Goal: Information Seeking & Learning: Learn about a topic

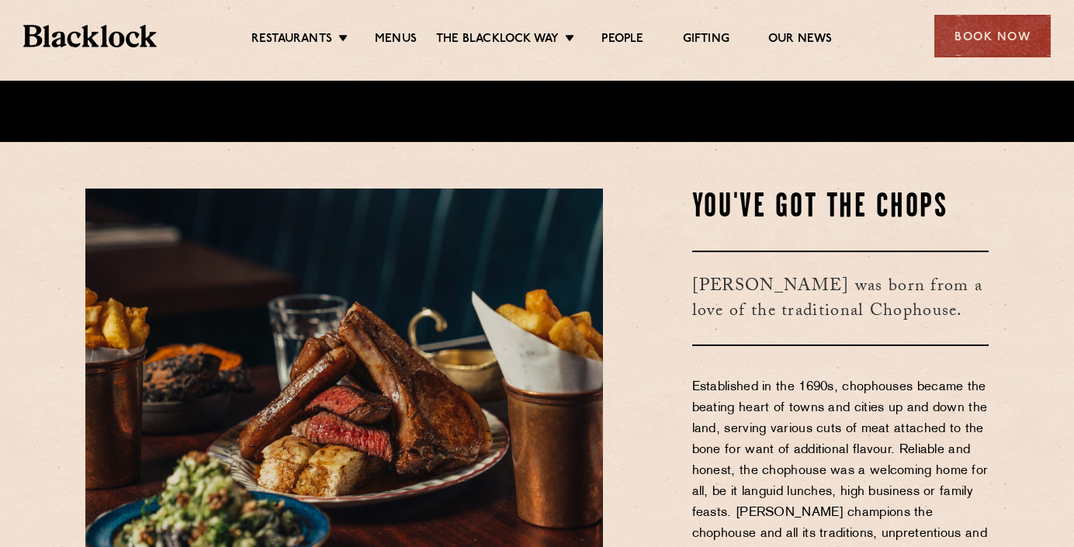
scroll to position [407, 0]
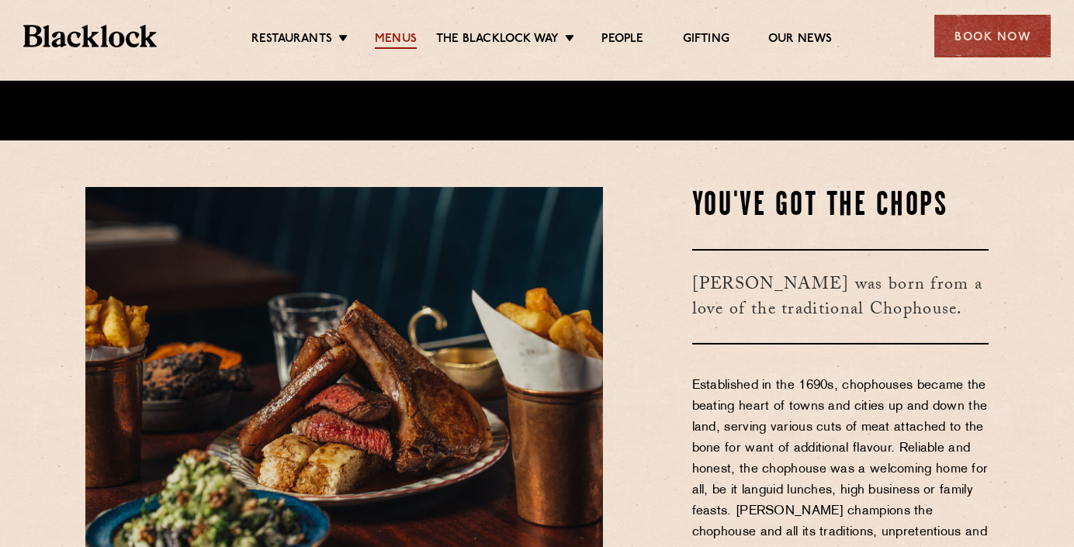
click at [398, 37] on link "Menus" at bounding box center [396, 40] width 42 height 17
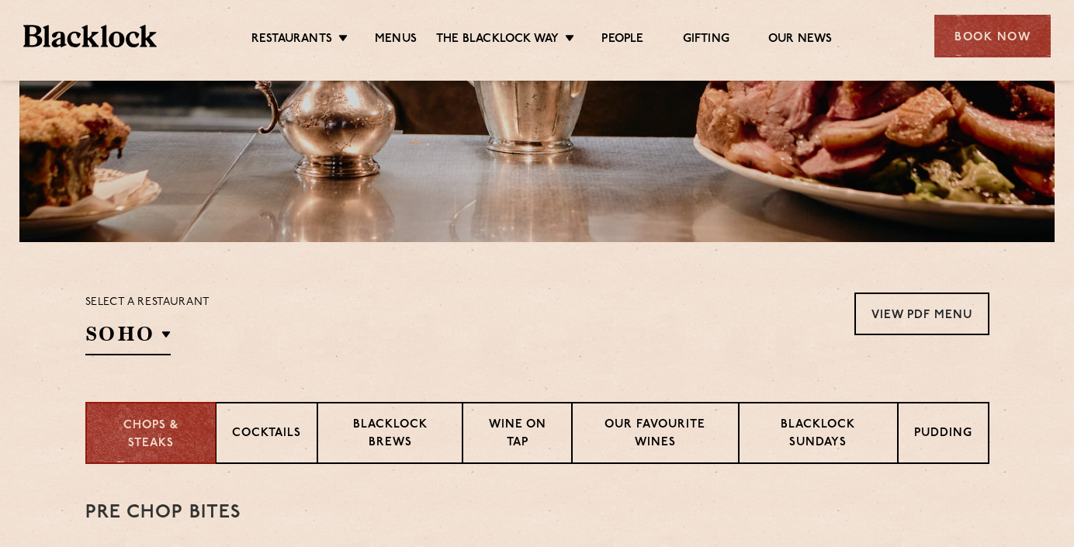
scroll to position [322, 0]
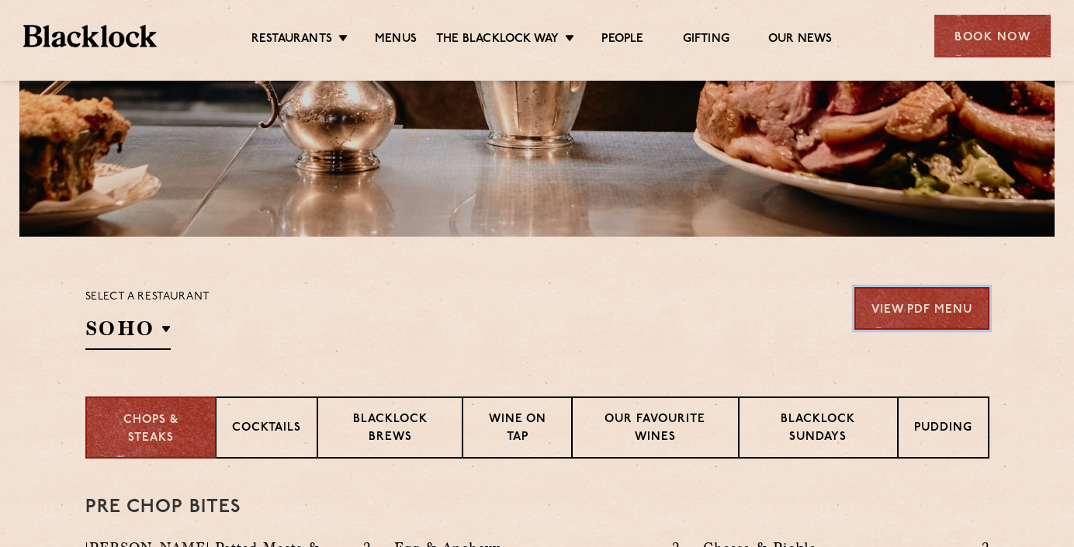
click at [919, 316] on link "View PDF Menu" at bounding box center [922, 308] width 135 height 43
click at [902, 315] on link "View PDF Menu" at bounding box center [922, 308] width 135 height 43
click at [938, 307] on link "View PDF Menu" at bounding box center [922, 308] width 135 height 43
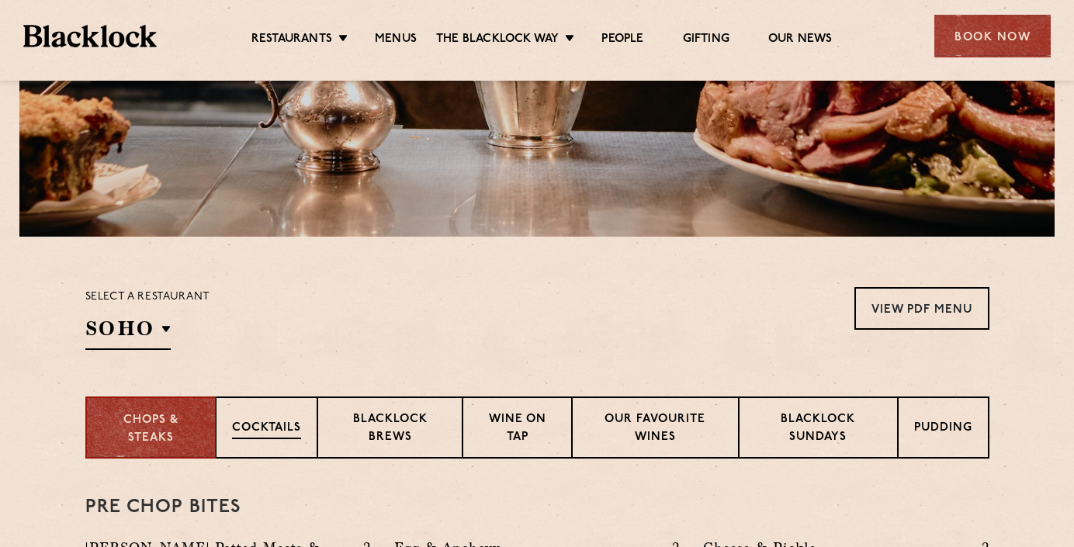
click at [264, 437] on p "Cocktails" at bounding box center [266, 429] width 69 height 19
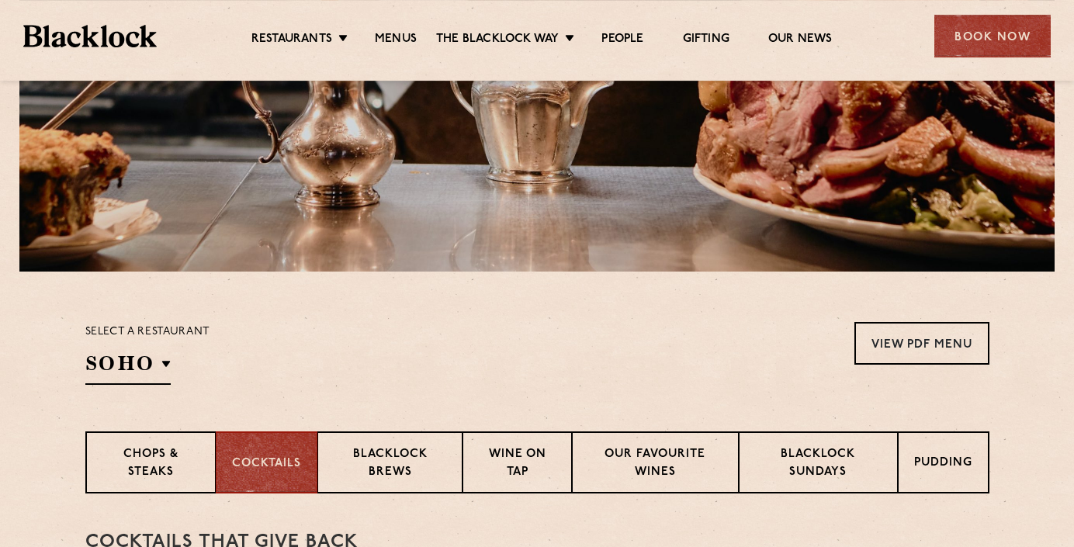
scroll to position [289, 0]
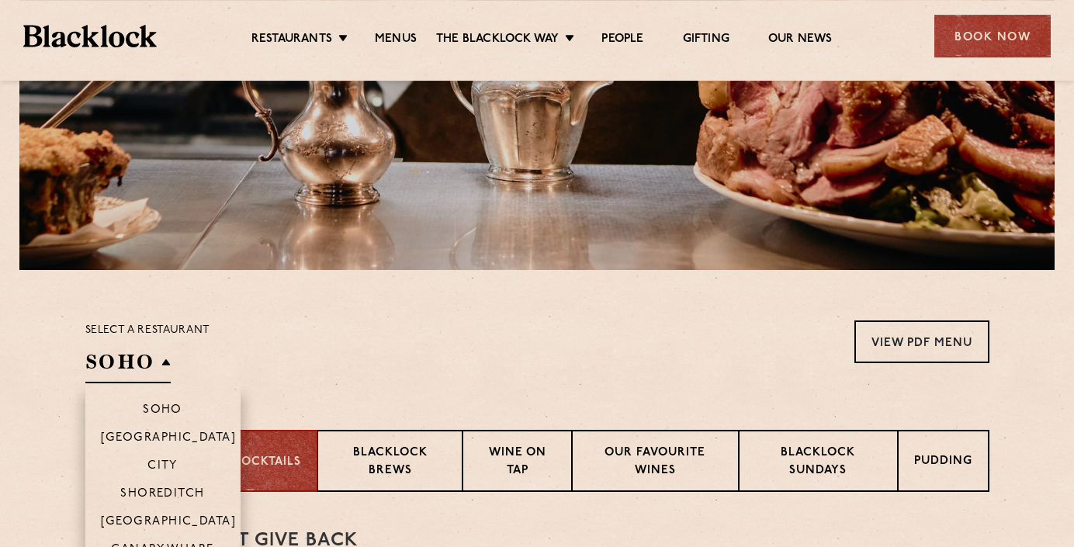
click at [141, 447] on li "[GEOGRAPHIC_DATA]" at bounding box center [162, 437] width 155 height 28
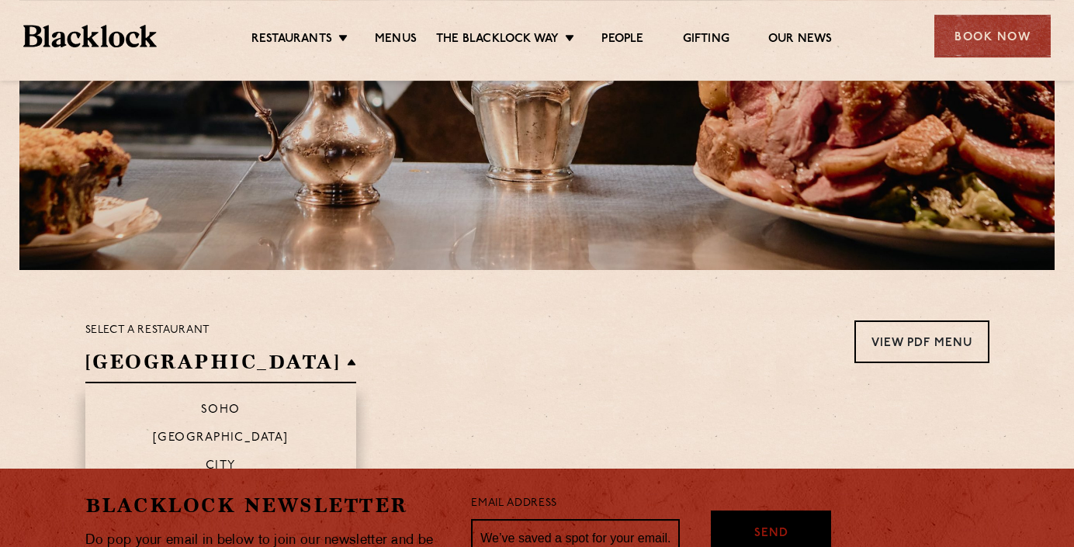
click at [147, 352] on h2 "[GEOGRAPHIC_DATA]" at bounding box center [221, 366] width 272 height 35
click at [183, 401] on li "Soho" at bounding box center [221, 403] width 272 height 40
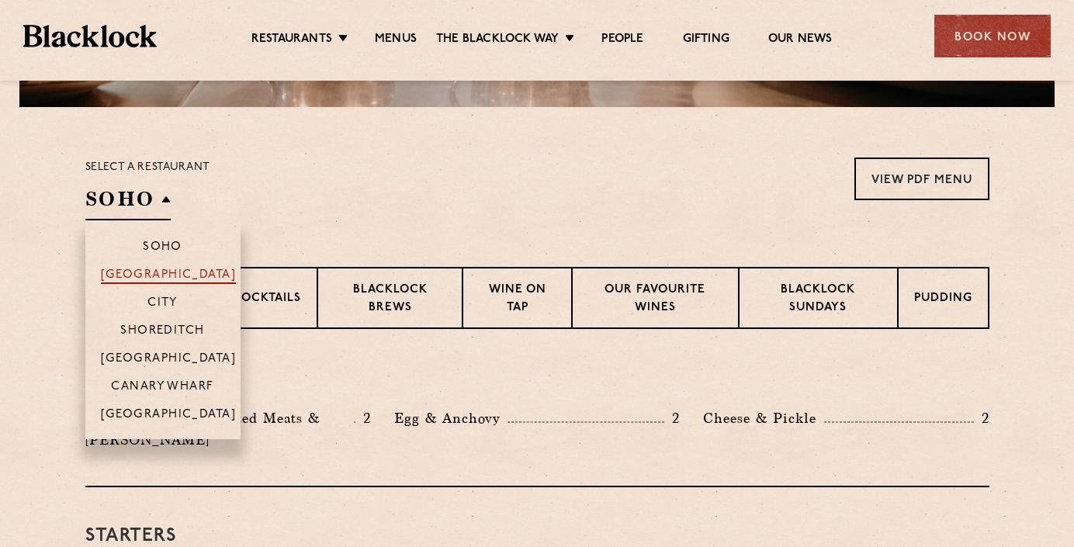
scroll to position [513, 0]
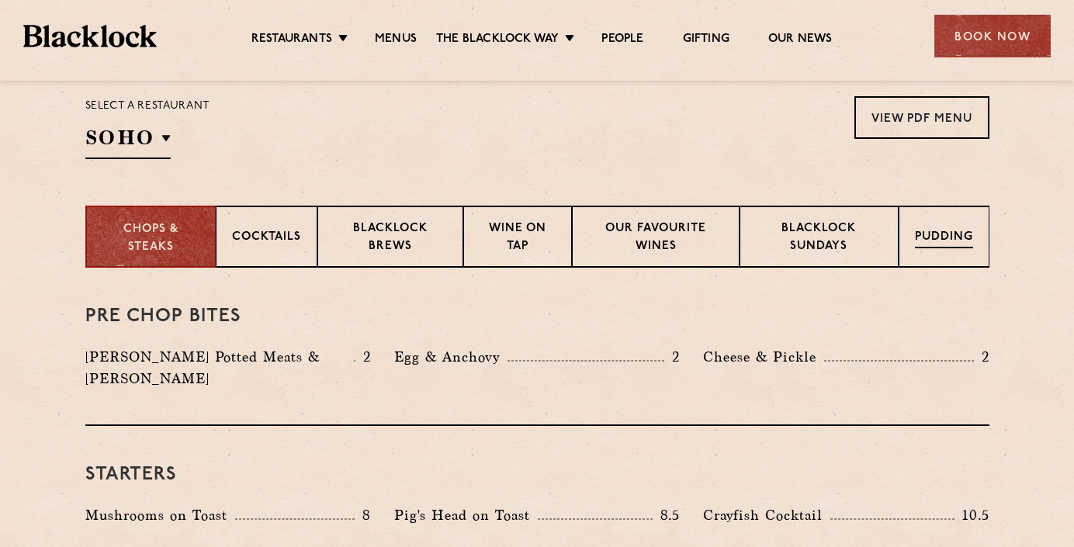
click at [921, 245] on p "Pudding" at bounding box center [944, 238] width 58 height 19
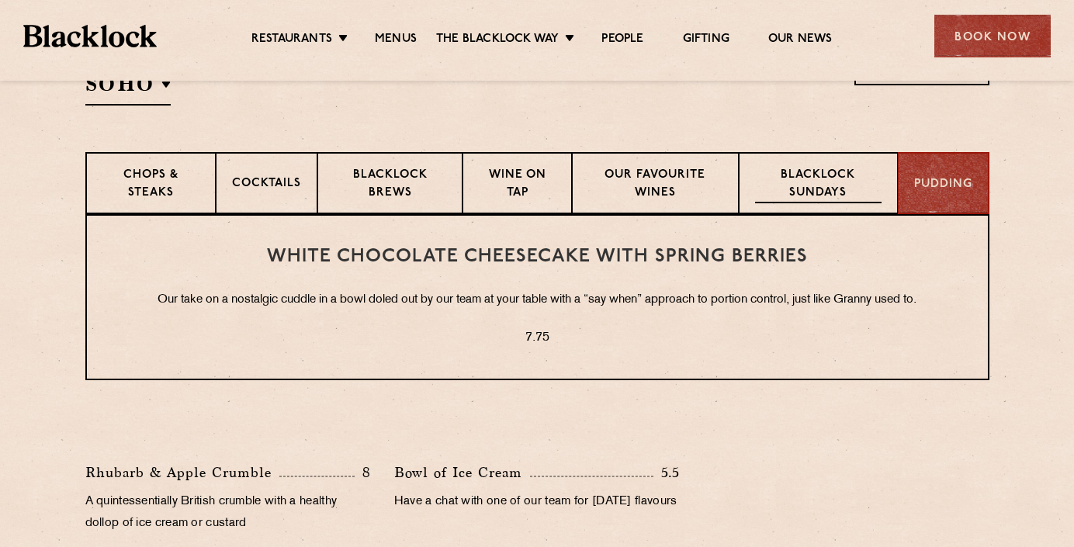
scroll to position [519, 0]
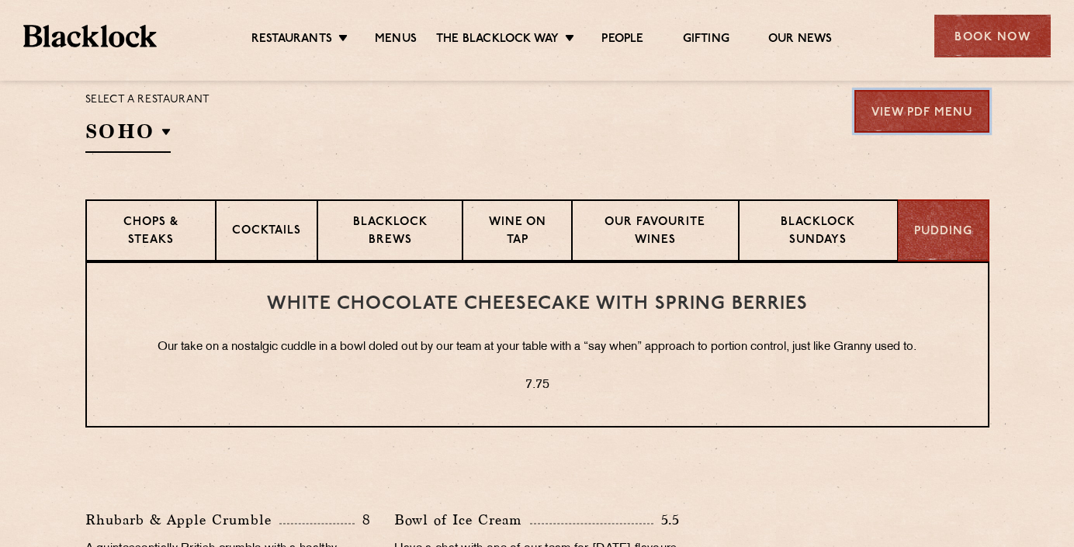
click at [893, 116] on link "View PDF Menu" at bounding box center [922, 111] width 135 height 43
click at [140, 227] on p "Chops & Steaks" at bounding box center [150, 232] width 97 height 36
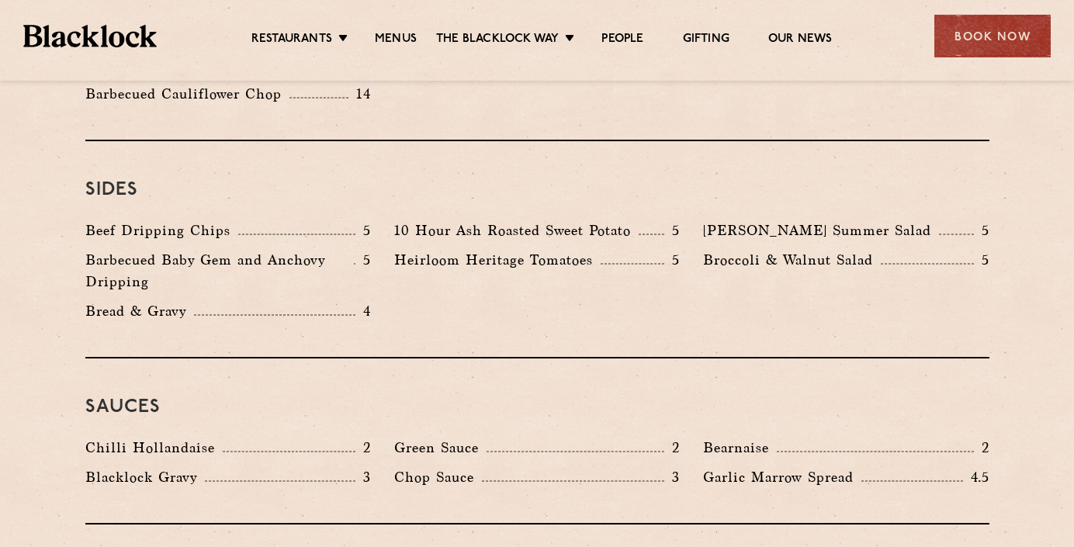
scroll to position [2330, 0]
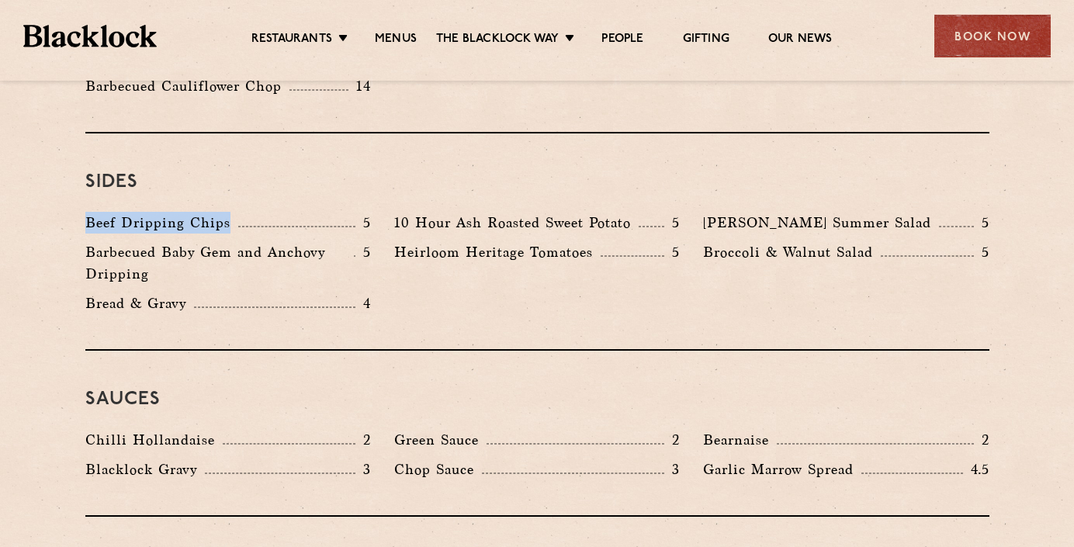
drag, startPoint x: 85, startPoint y: 183, endPoint x: 252, endPoint y: 185, distance: 166.9
click at [252, 212] on div "Beef Dripping Chips 5" at bounding box center [228, 226] width 309 height 29
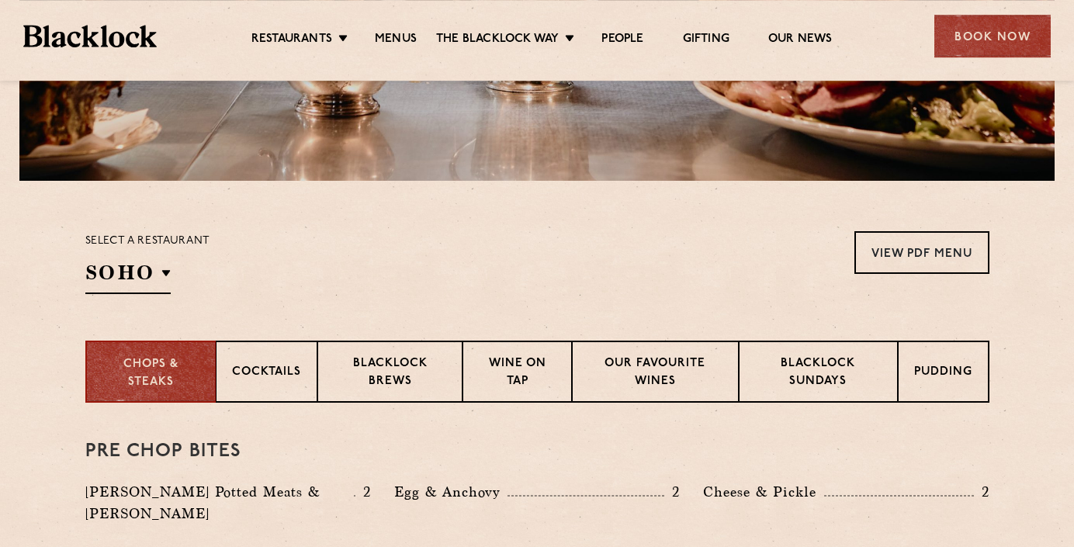
scroll to position [428, 0]
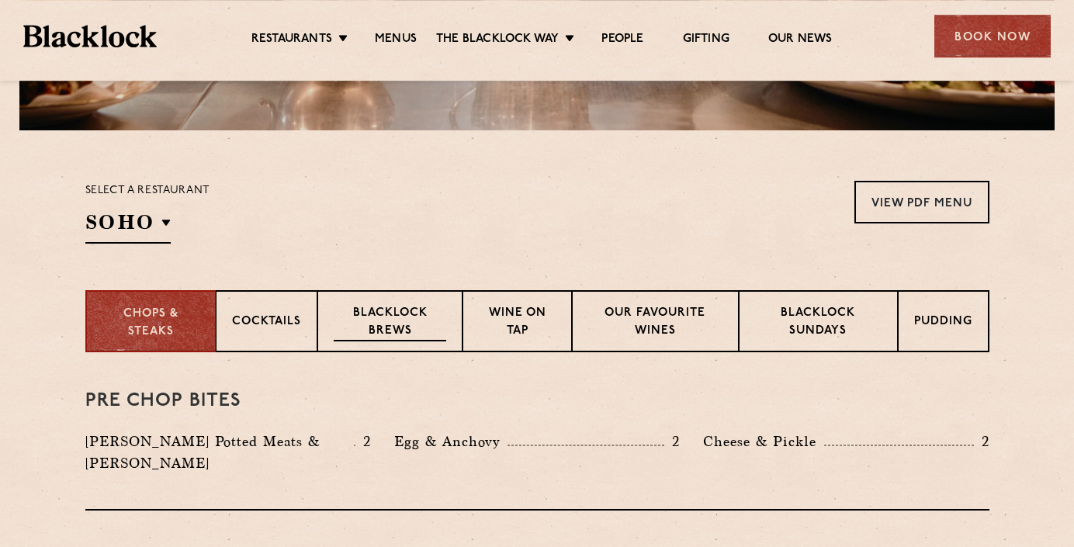
click at [411, 332] on p "Blacklock Brews" at bounding box center [390, 323] width 113 height 36
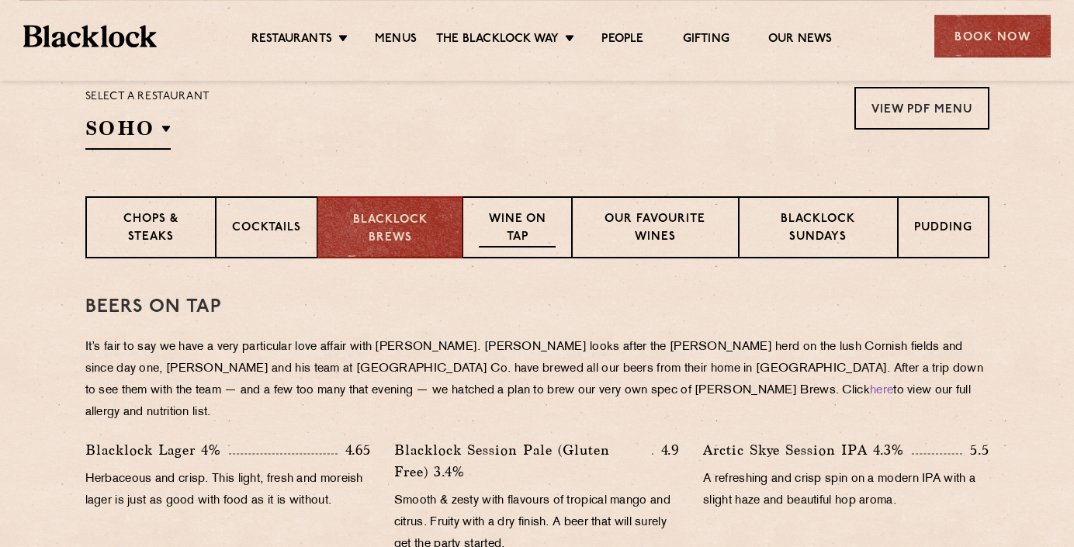
click at [522, 246] on p "Wine on Tap" at bounding box center [517, 229] width 76 height 36
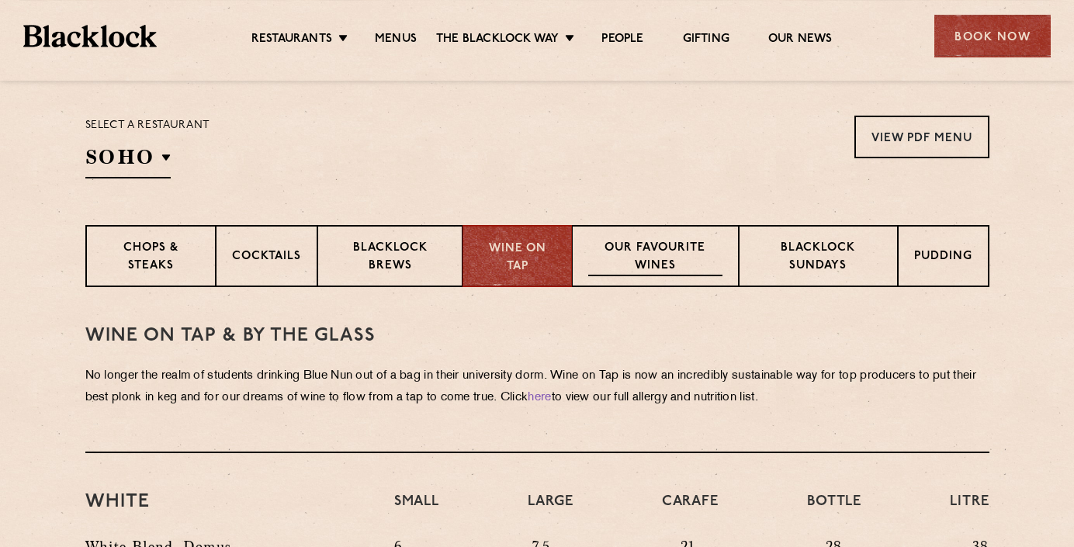
click at [645, 243] on p "Our favourite wines" at bounding box center [655, 258] width 134 height 36
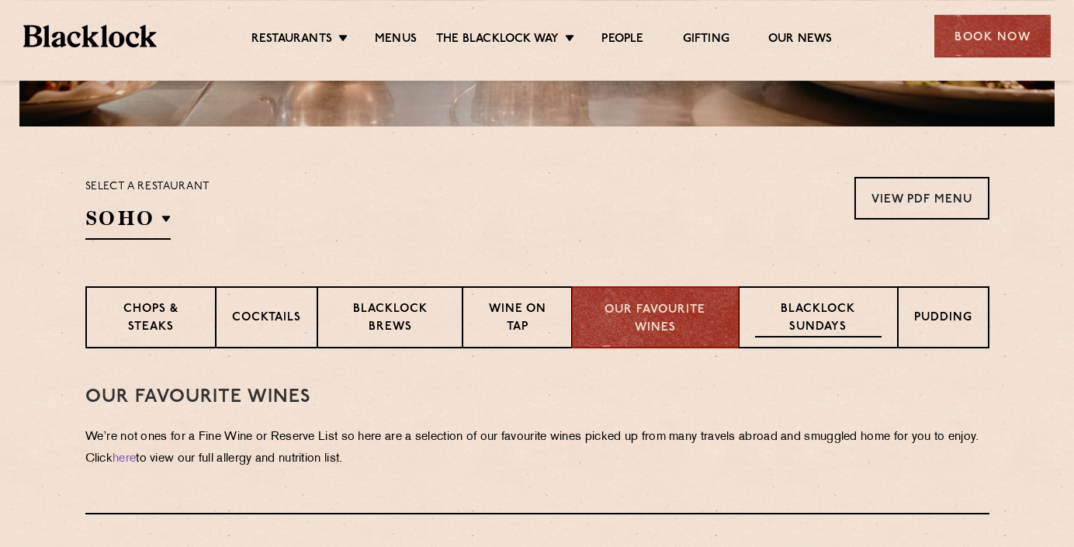
click at [807, 304] on p "Blacklock Sundays" at bounding box center [818, 319] width 126 height 36
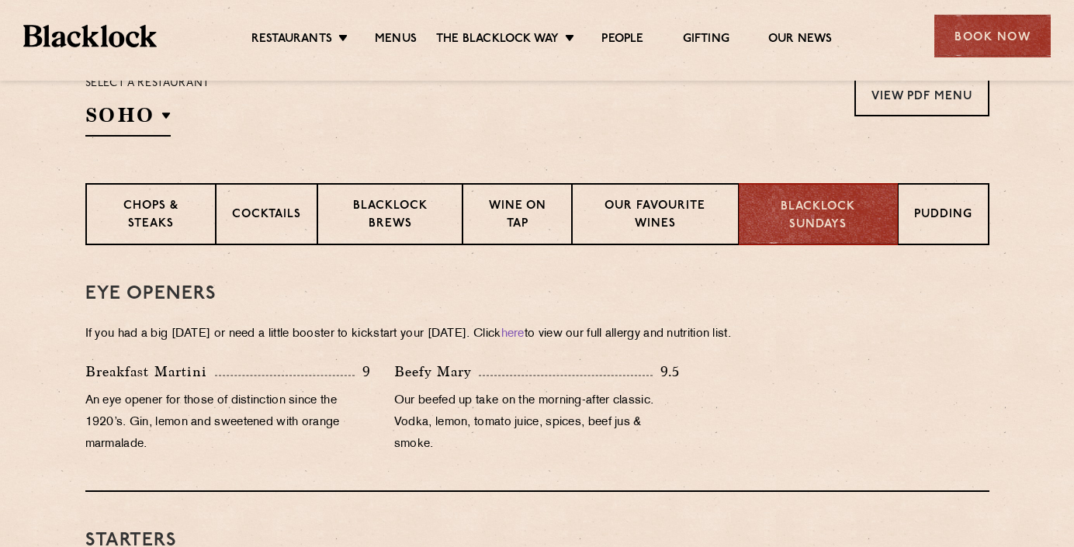
scroll to position [577, 0]
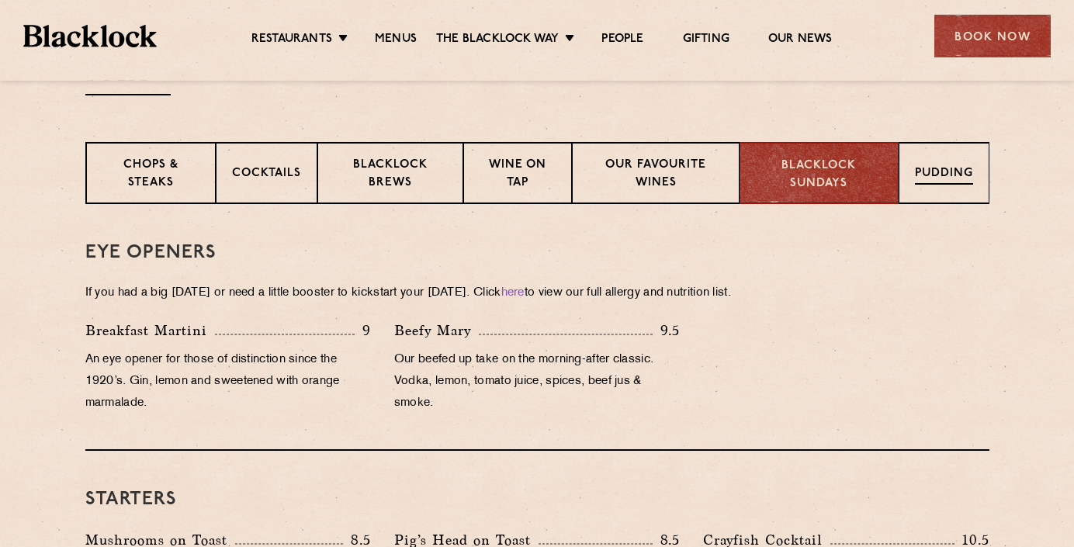
click at [950, 168] on p "Pudding" at bounding box center [944, 174] width 58 height 19
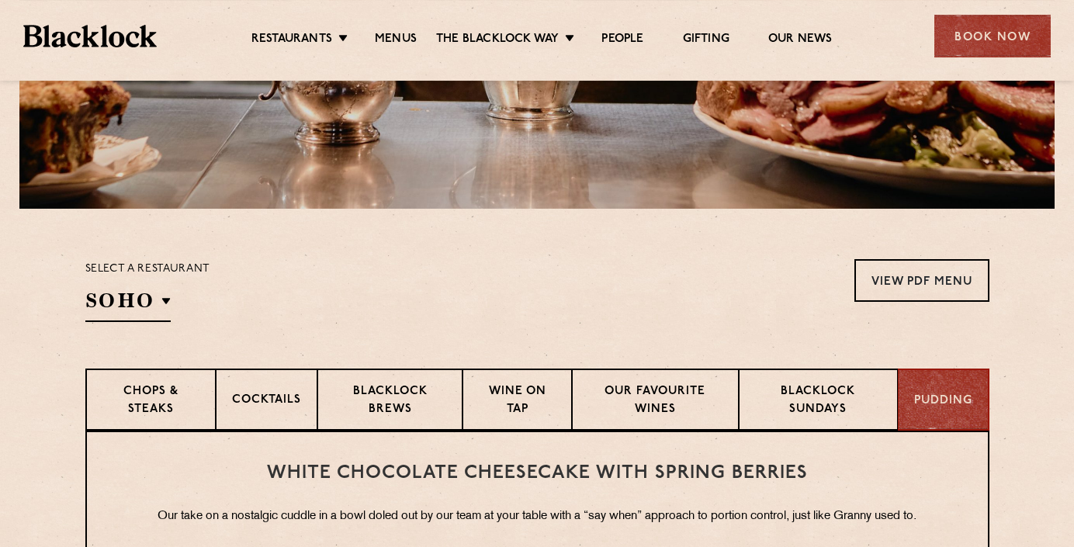
scroll to position [345, 0]
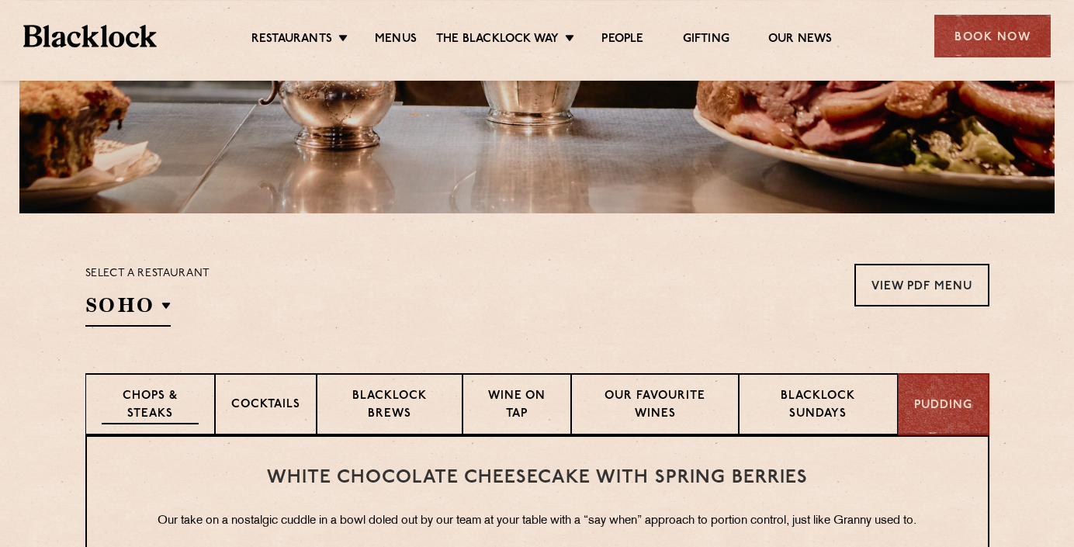
click at [133, 414] on p "Chops & Steaks" at bounding box center [150, 406] width 97 height 36
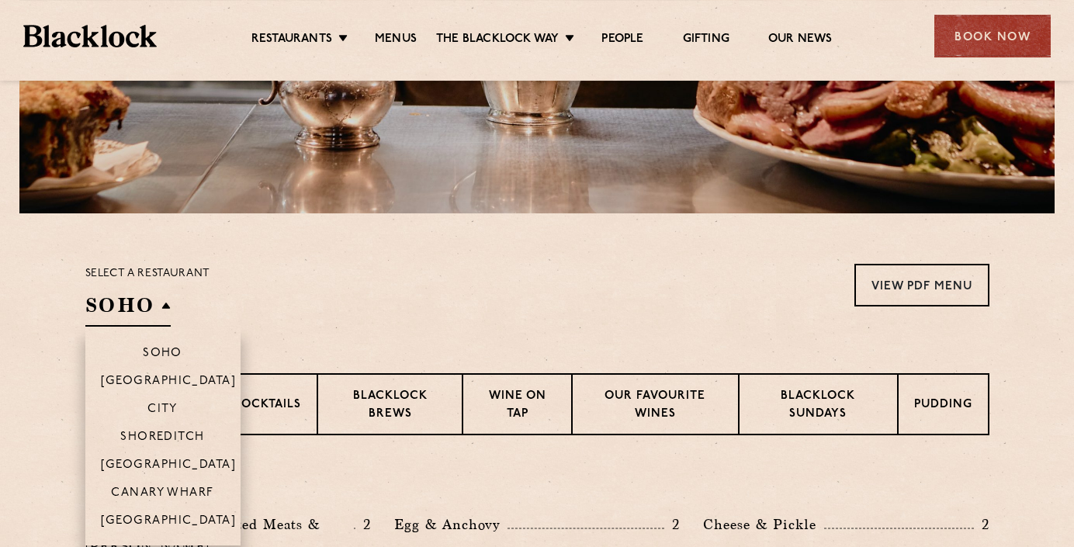
click at [150, 317] on h2 "Soho" at bounding box center [127, 309] width 85 height 35
click at [181, 438] on p "Shoreditch" at bounding box center [162, 439] width 85 height 16
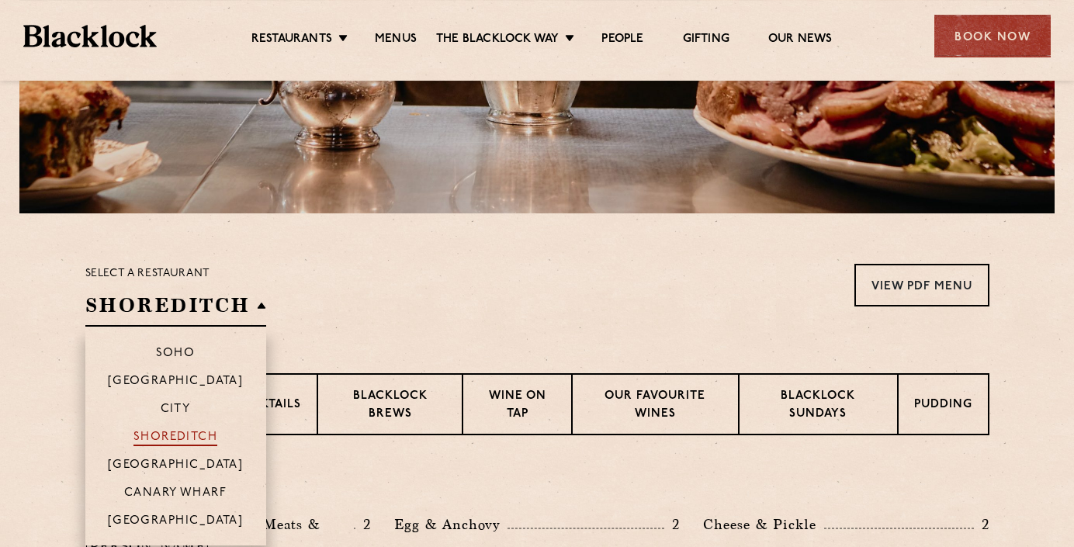
click at [187, 434] on p "Shoreditch" at bounding box center [176, 439] width 85 height 16
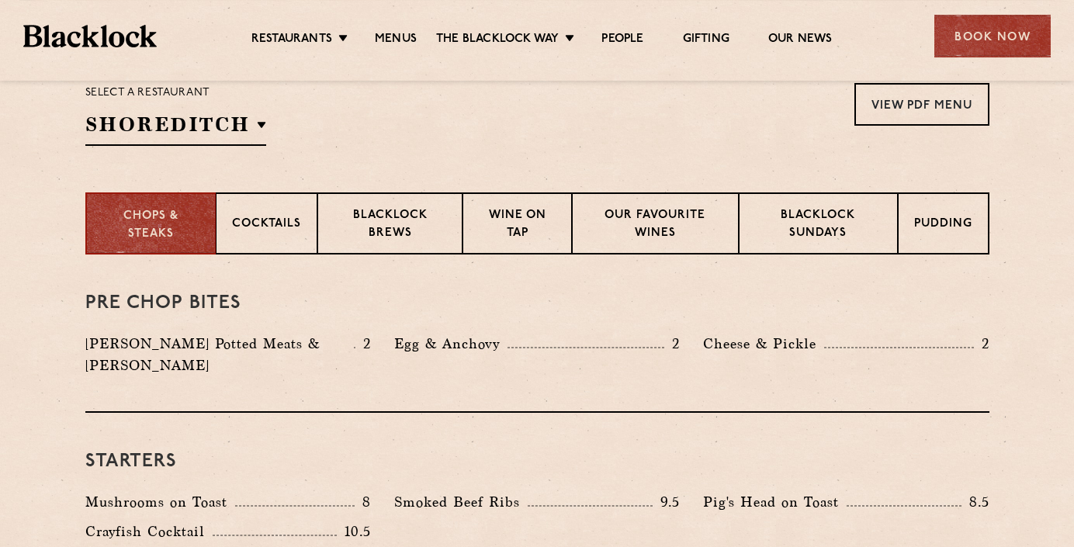
scroll to position [555, 0]
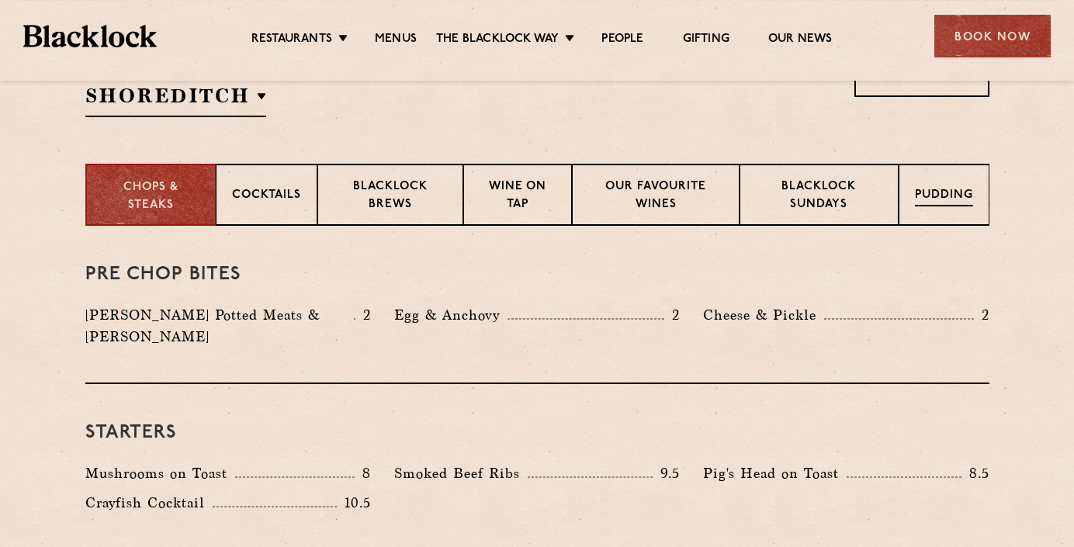
click at [960, 186] on div "Pudding" at bounding box center [944, 195] width 91 height 62
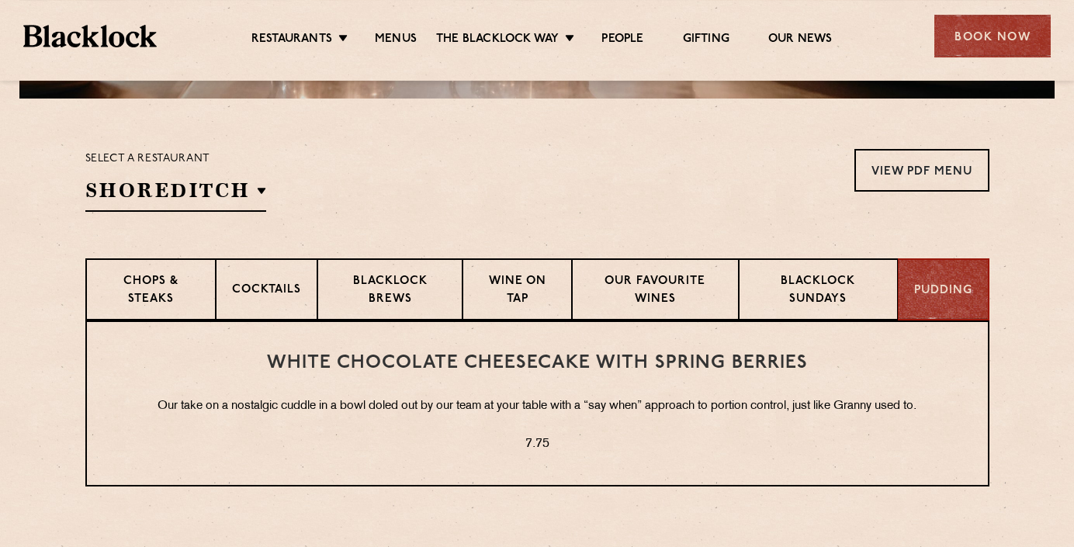
scroll to position [449, 0]
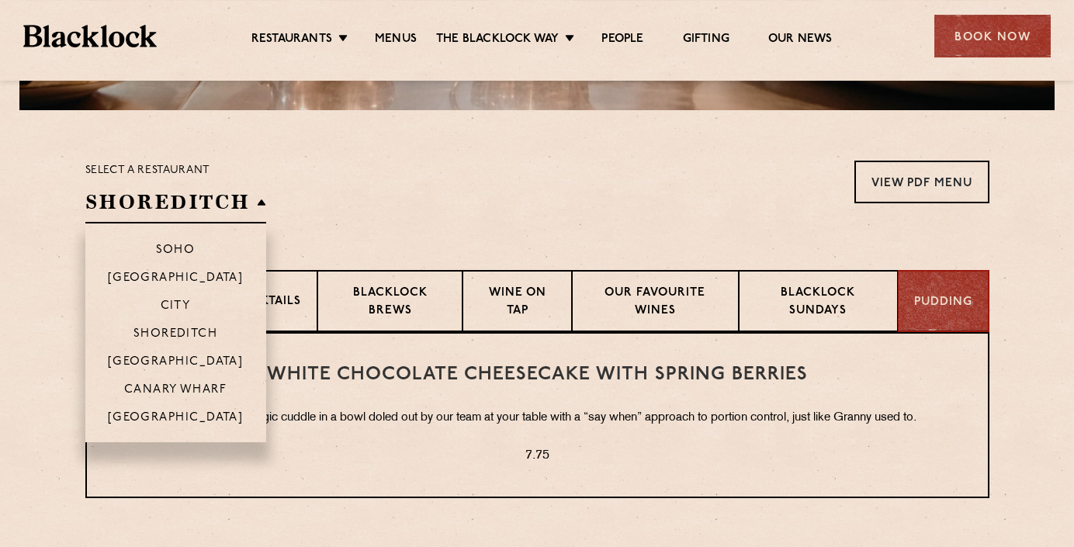
click at [189, 199] on h2 "Shoreditch" at bounding box center [175, 206] width 181 height 35
click at [189, 242] on li "Soho" at bounding box center [175, 244] width 181 height 40
